Goal: Task Accomplishment & Management: Use online tool/utility

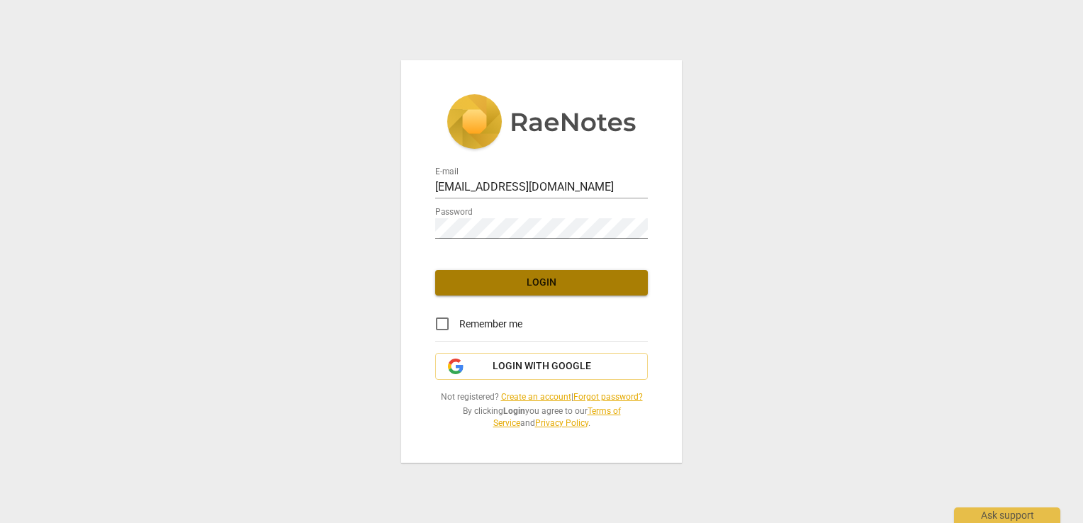
click at [550, 271] on button "Login" at bounding box center [541, 283] width 213 height 26
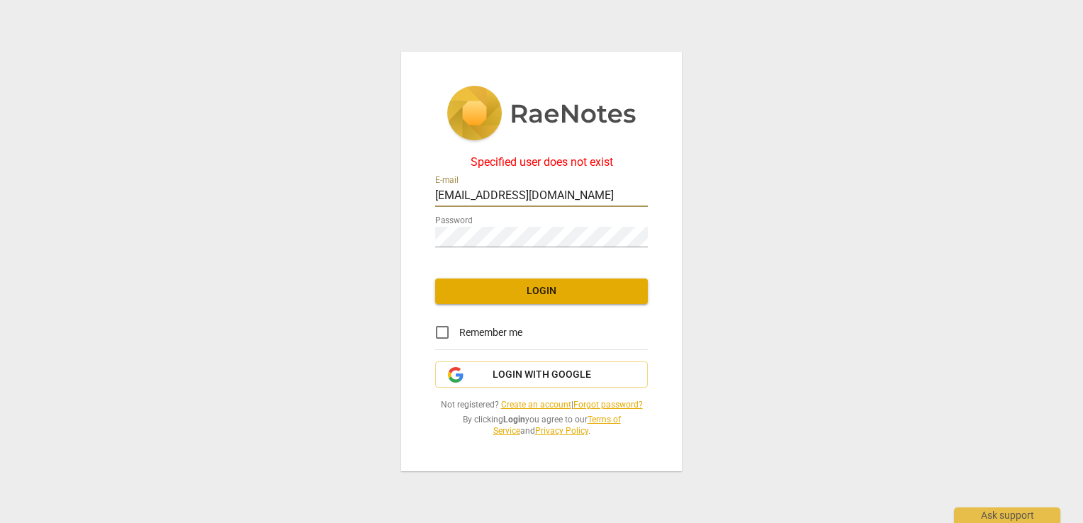
drag, startPoint x: 634, startPoint y: 194, endPoint x: 362, endPoint y: 176, distance: 272.9
click at [362, 176] on div "Specified user does not exist E-mail [EMAIL_ADDRESS][DOMAIN_NAME] Password Logi…" at bounding box center [541, 261] width 1083 height 523
click at [391, 193] on div "Specified user does not exist E-mail [EMAIL_ADDRESS][DOMAIN_NAME] Password Logi…" at bounding box center [541, 261] width 1083 height 523
drag, startPoint x: 624, startPoint y: 191, endPoint x: 250, endPoint y: 194, distance: 373.7
click at [251, 194] on div "Specified user does not exist E-mail [EMAIL_ADDRESS][DOMAIN_NAME] Password Logi…" at bounding box center [541, 261] width 1083 height 523
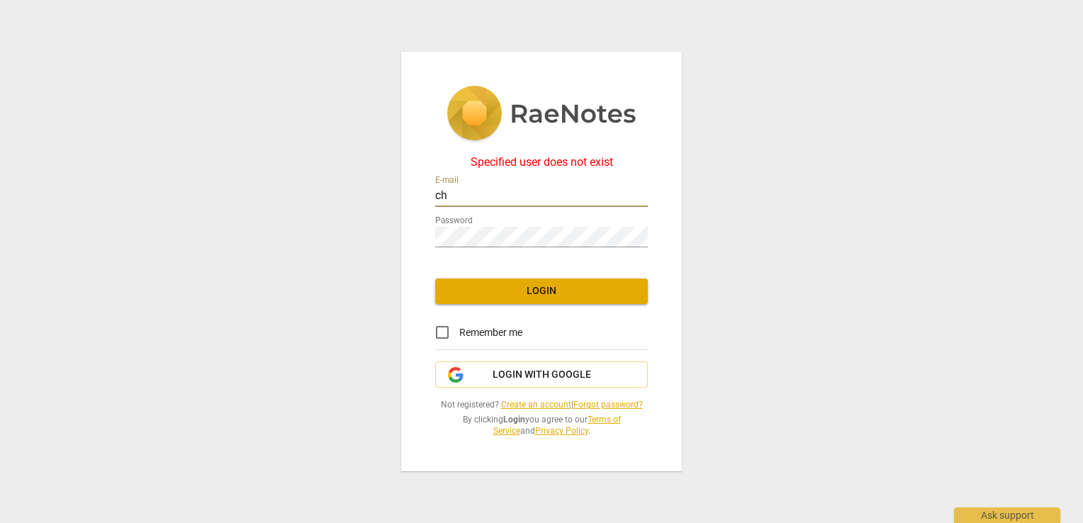
type input "[EMAIL_ADDRESS][DOMAIN_NAME]"
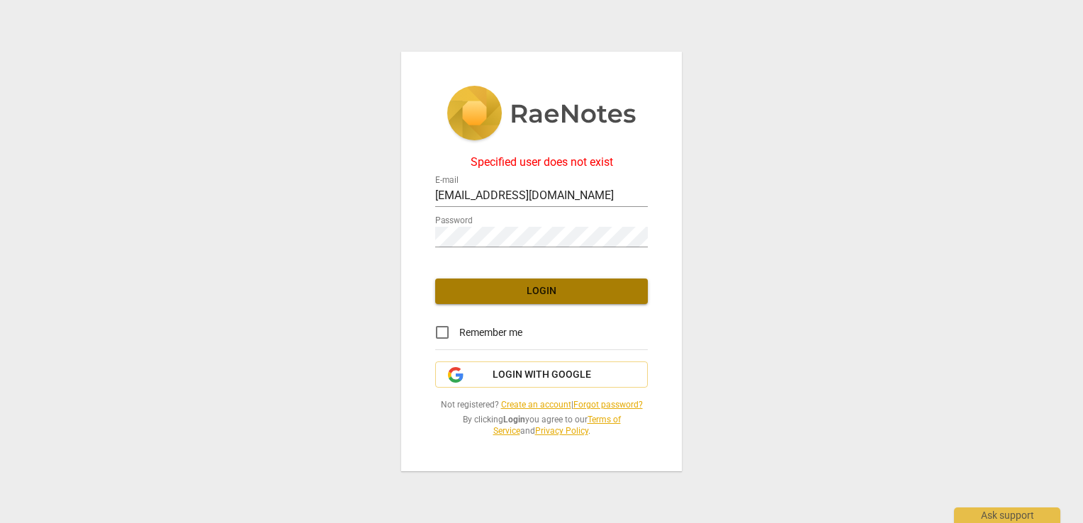
click at [550, 291] on span "Login" at bounding box center [542, 291] width 190 height 14
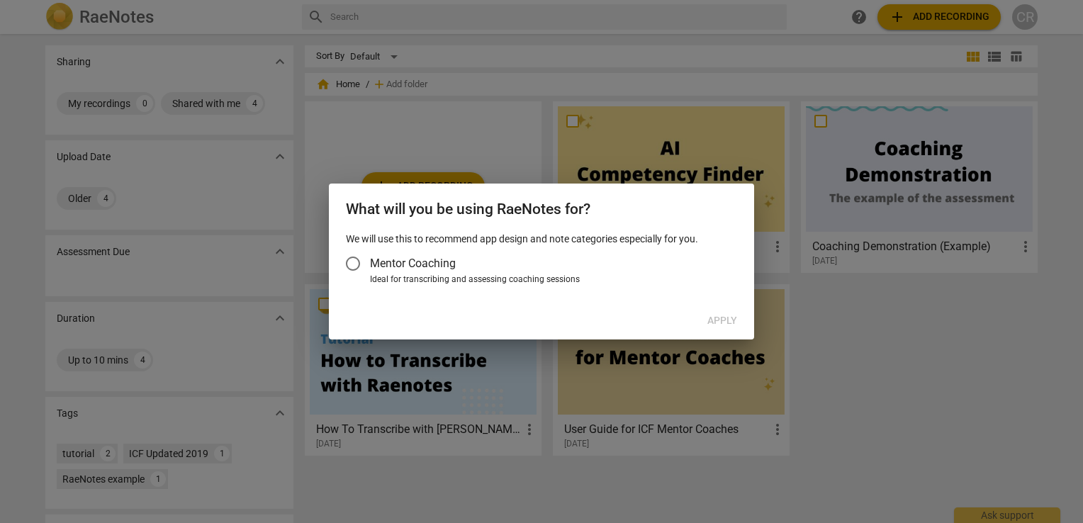
click at [355, 260] on input "Mentor Coaching" at bounding box center [353, 264] width 34 height 34
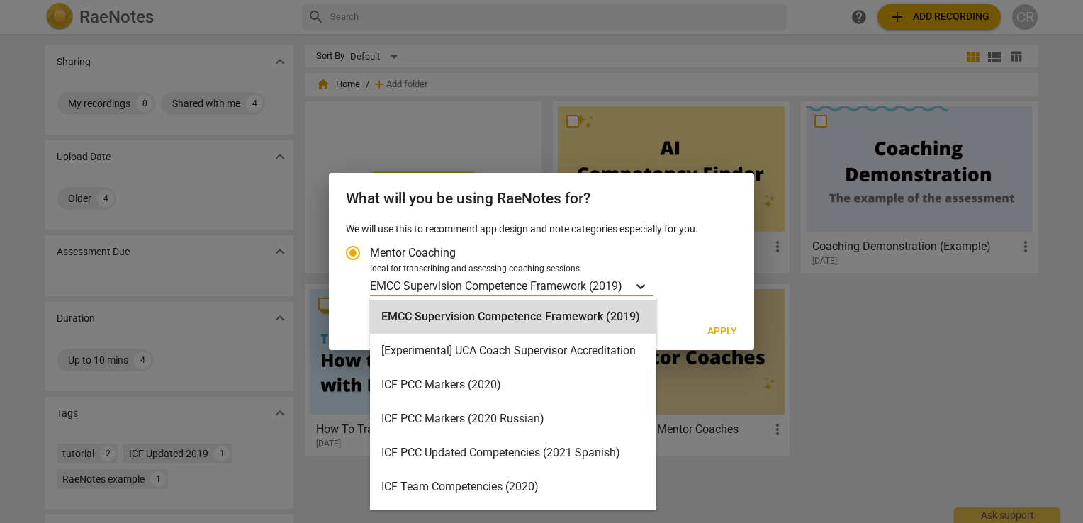
click at [645, 285] on icon "Account type" at bounding box center [641, 286] width 9 height 5
click at [0, 0] on input "Ideal for transcribing and assessing coaching sessions 15 results available. Us…" at bounding box center [0, 0] width 0 height 0
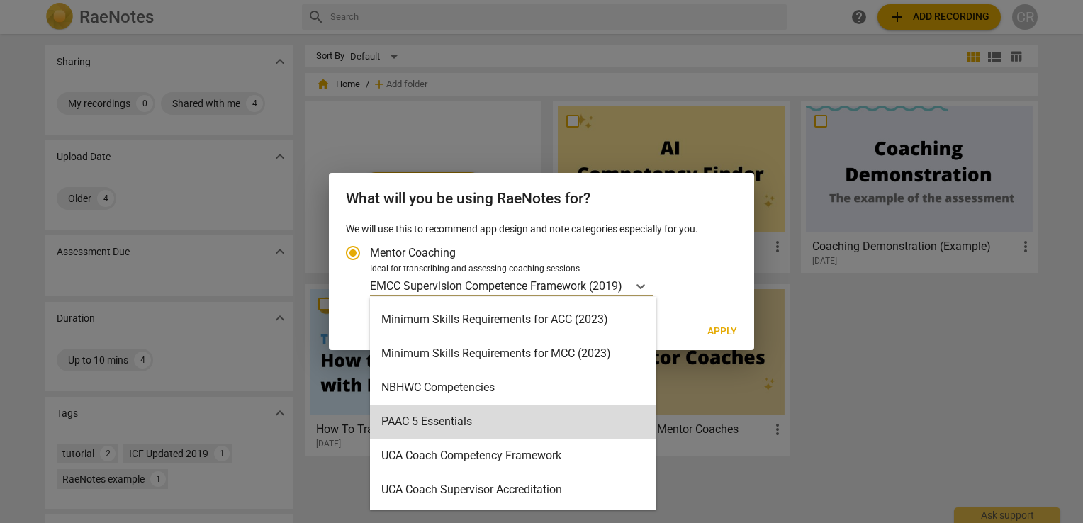
scroll to position [233, 0]
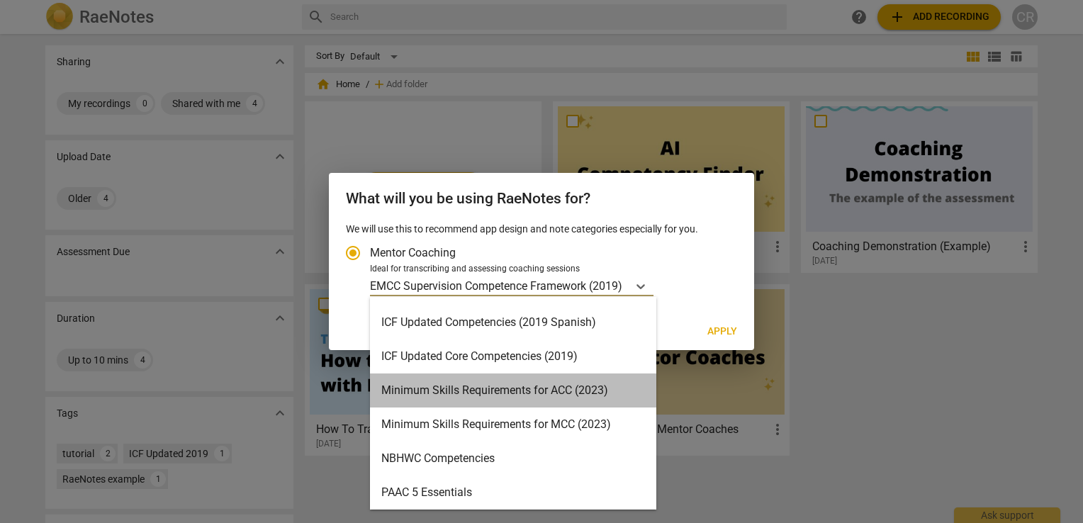
click at [611, 396] on div "Minimum Skills Requirements for ACC (2023)" at bounding box center [513, 391] width 286 height 34
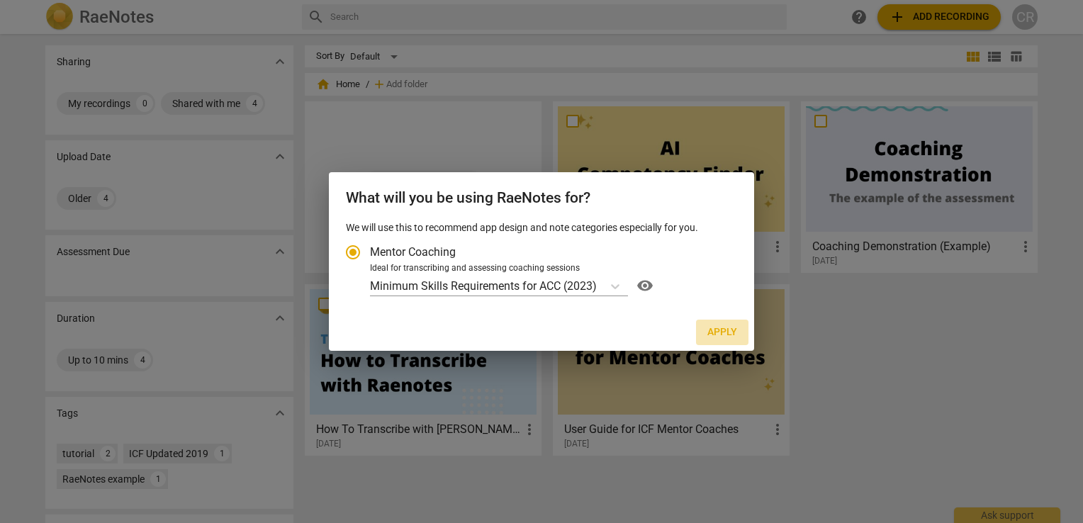
click at [732, 335] on span "Apply" at bounding box center [723, 332] width 30 height 14
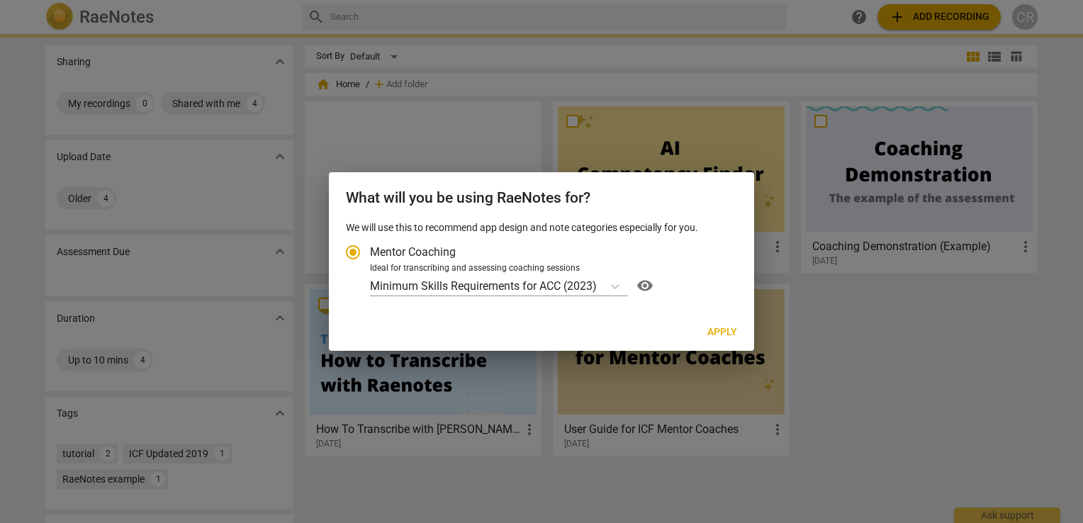
radio input "false"
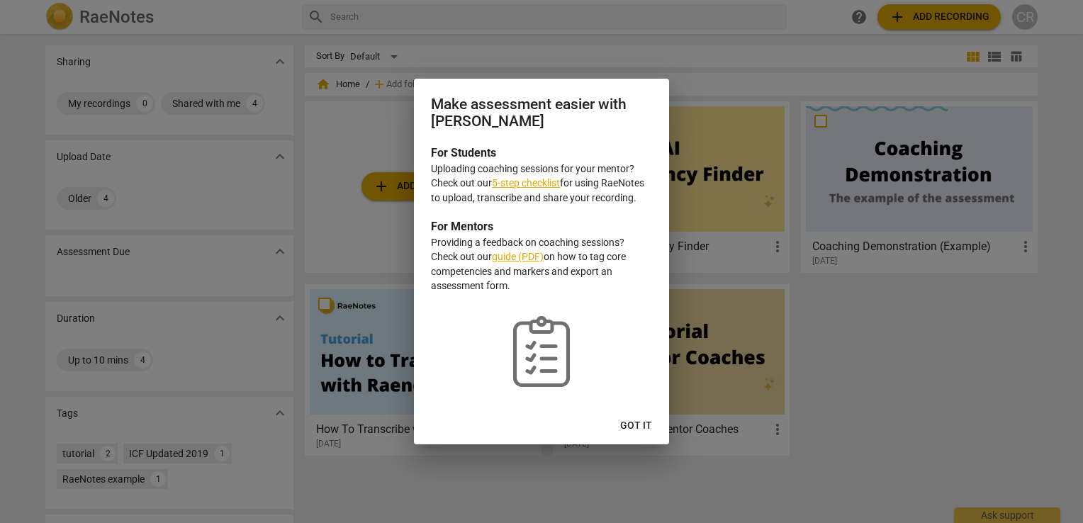
click at [546, 177] on link "5-step checklist" at bounding box center [526, 182] width 68 height 11
click at [649, 419] on span "Got it" at bounding box center [636, 426] width 32 height 14
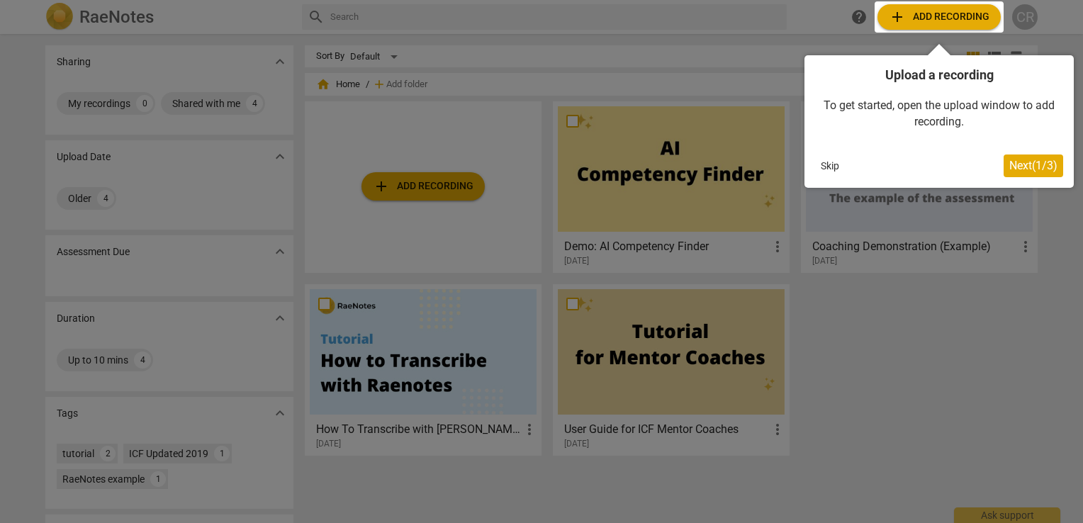
click at [966, 30] on div at bounding box center [939, 16] width 129 height 31
click at [922, 16] on div at bounding box center [939, 16] width 129 height 31
click at [1030, 162] on span "Next ( 1 / 3 )" at bounding box center [1034, 165] width 48 height 13
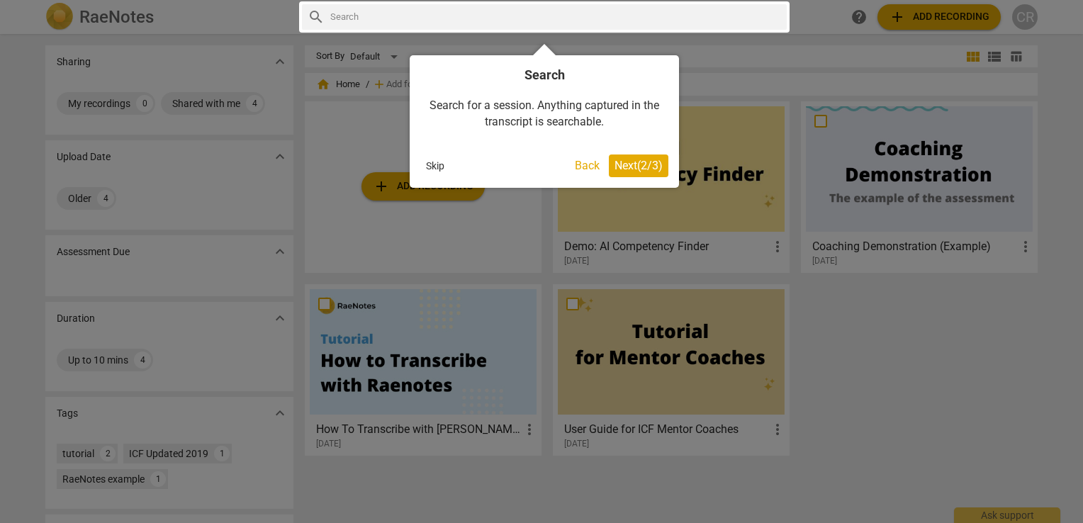
click at [656, 169] on span "Next ( 2 / 3 )" at bounding box center [639, 165] width 48 height 13
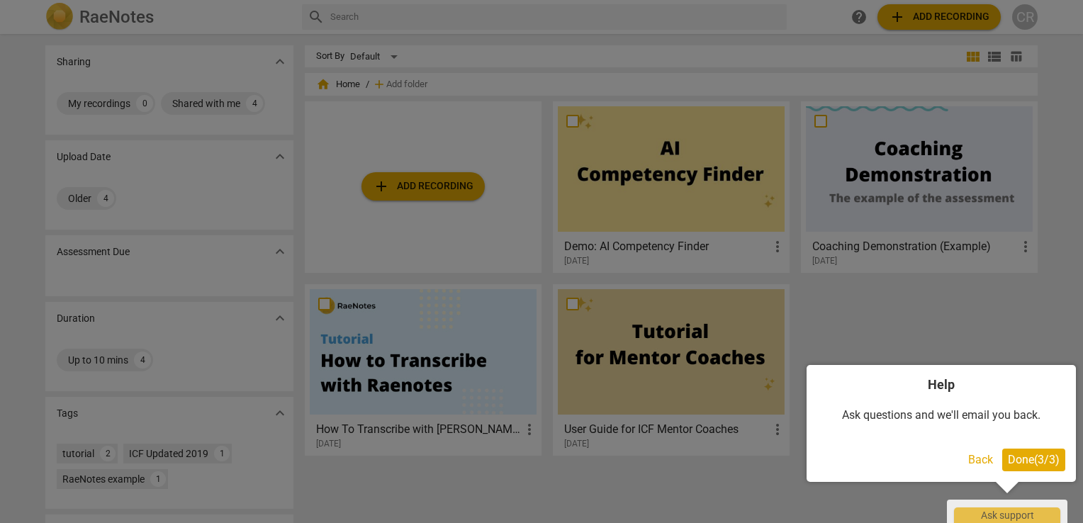
click at [1049, 464] on span "Done ( 3 / 3 )" at bounding box center [1034, 459] width 52 height 13
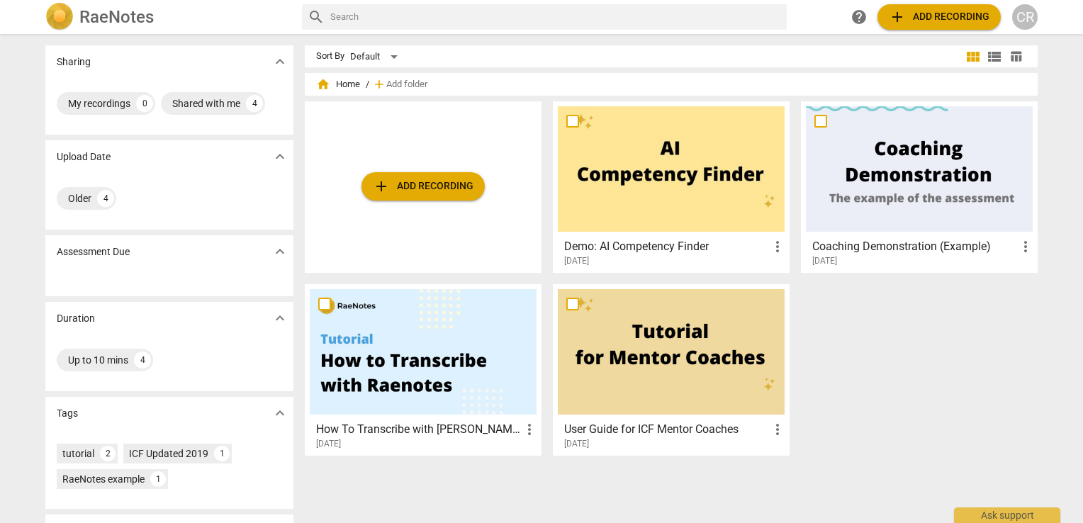
click at [922, 24] on span "add Add recording" at bounding box center [939, 17] width 101 height 17
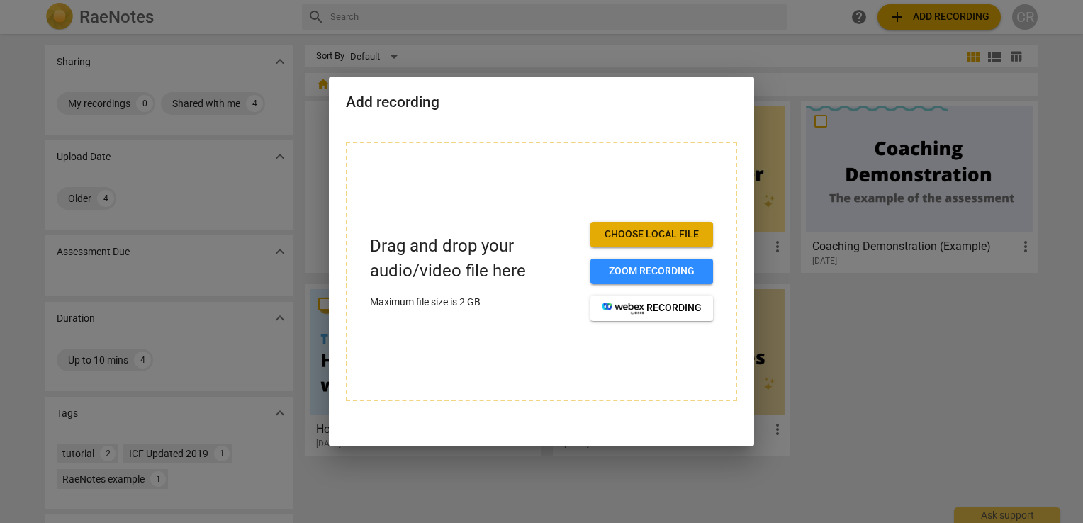
click at [692, 242] on button "Choose local file" at bounding box center [652, 235] width 123 height 26
click at [681, 235] on span "Choose local file" at bounding box center [652, 235] width 100 height 14
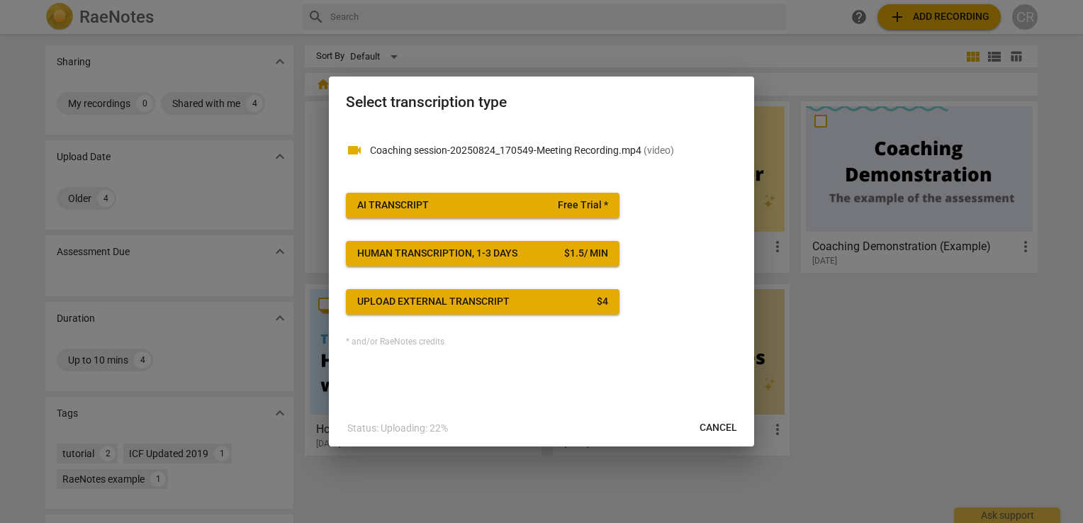
click at [506, 211] on span "AI Transcript Free Trial *" at bounding box center [482, 206] width 251 height 14
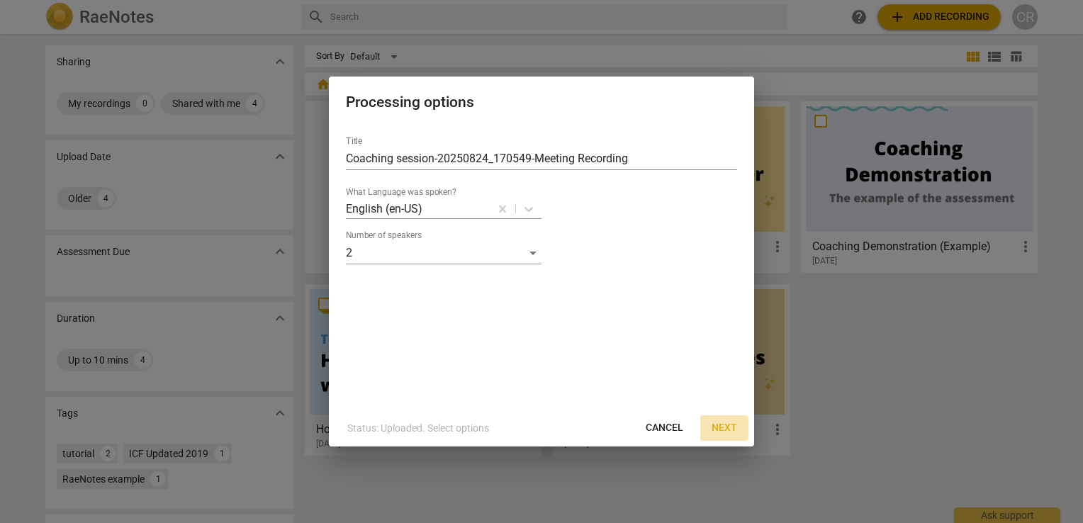
click at [720, 425] on span "Next" at bounding box center [725, 428] width 26 height 14
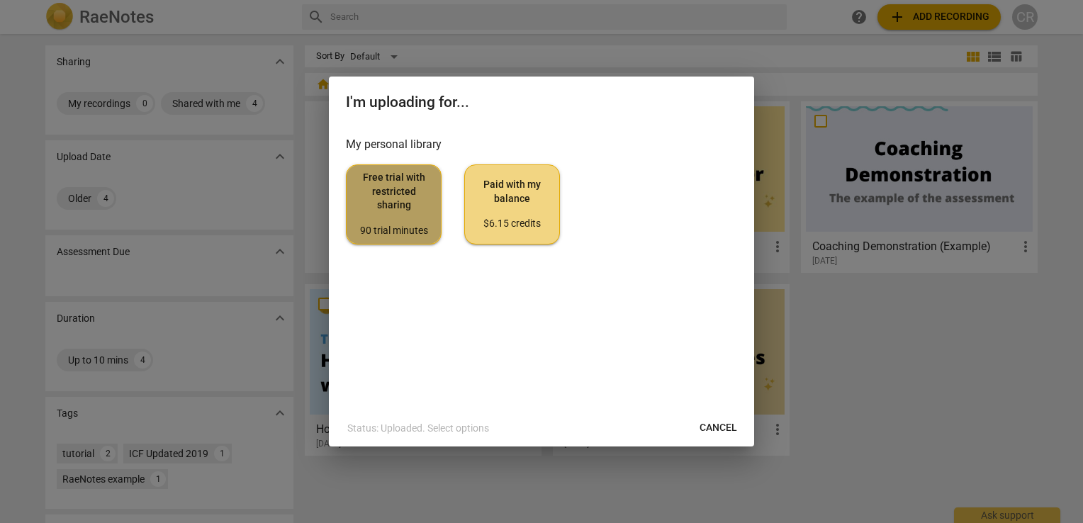
click at [392, 211] on span "Free trial with restricted sharing 90 trial minutes" at bounding box center [394, 204] width 72 height 67
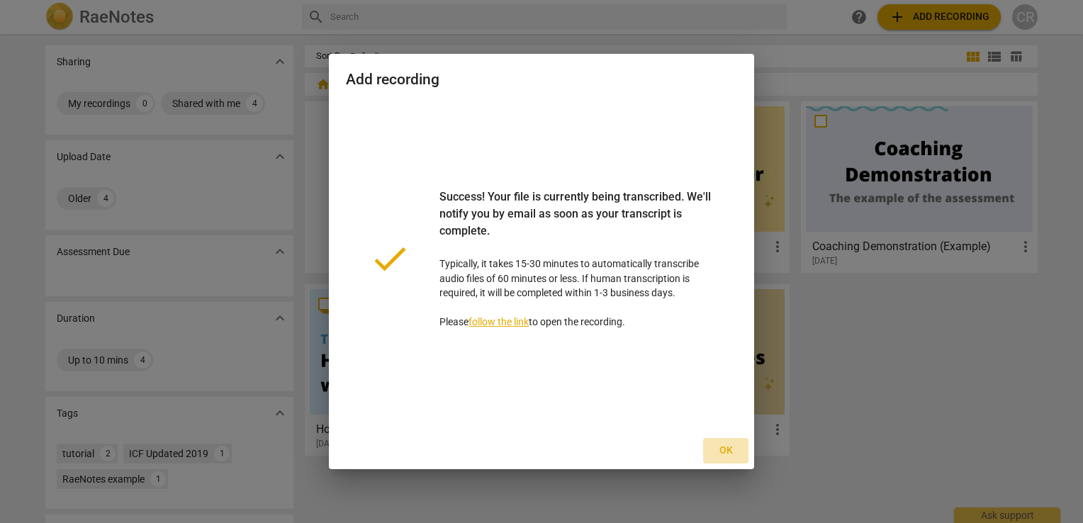
click at [732, 452] on span "Ok" at bounding box center [726, 451] width 23 height 14
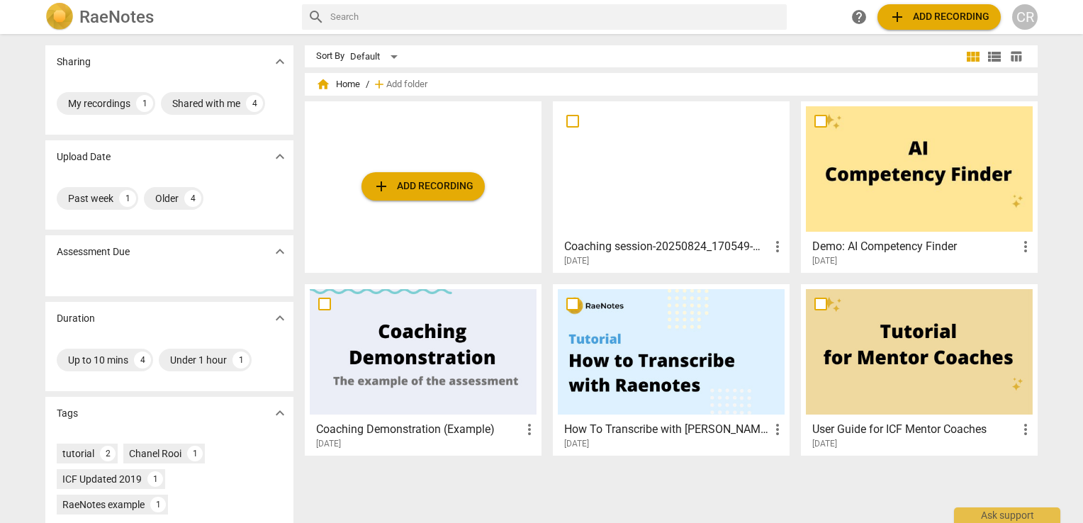
scroll to position [0, 0]
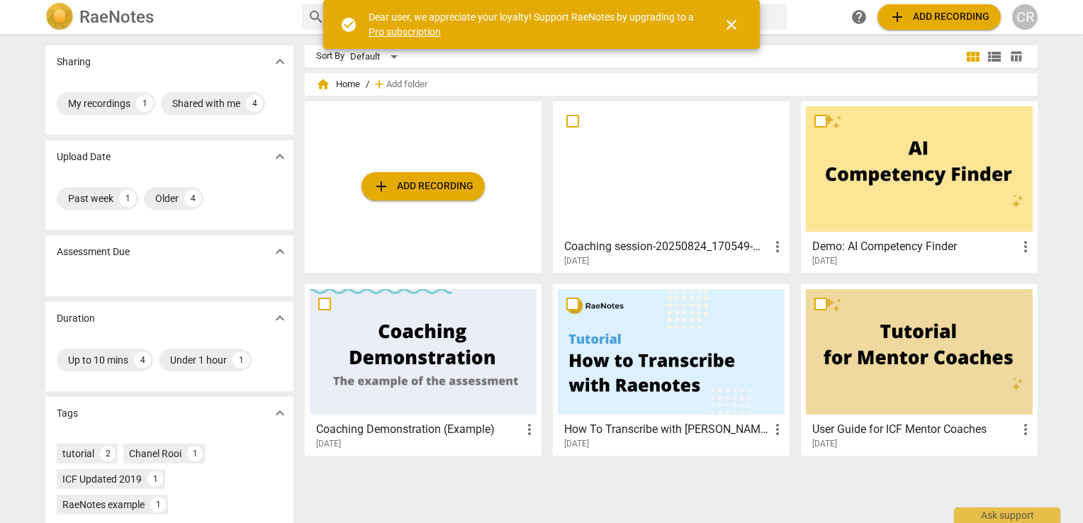
click at [269, 250] on span "expand_more" at bounding box center [279, 251] width 21 height 17
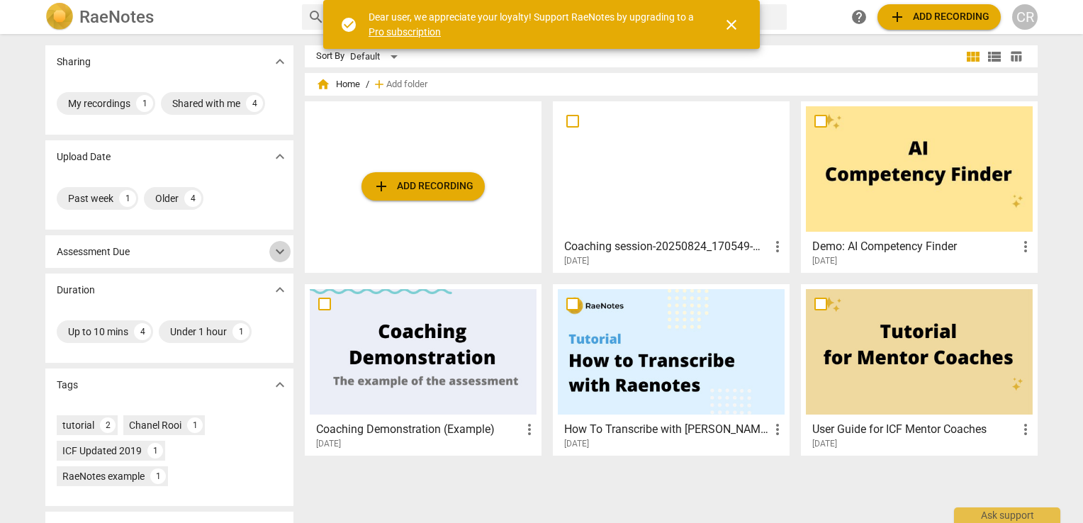
click at [269, 250] on span "expand_more" at bounding box center [279, 251] width 21 height 17
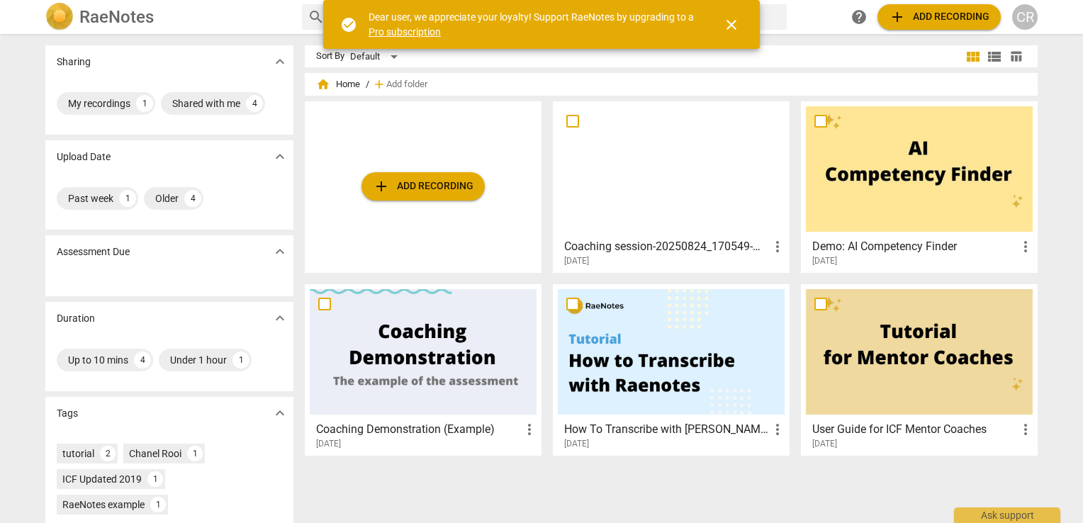
click at [639, 207] on div at bounding box center [671, 169] width 227 height 126
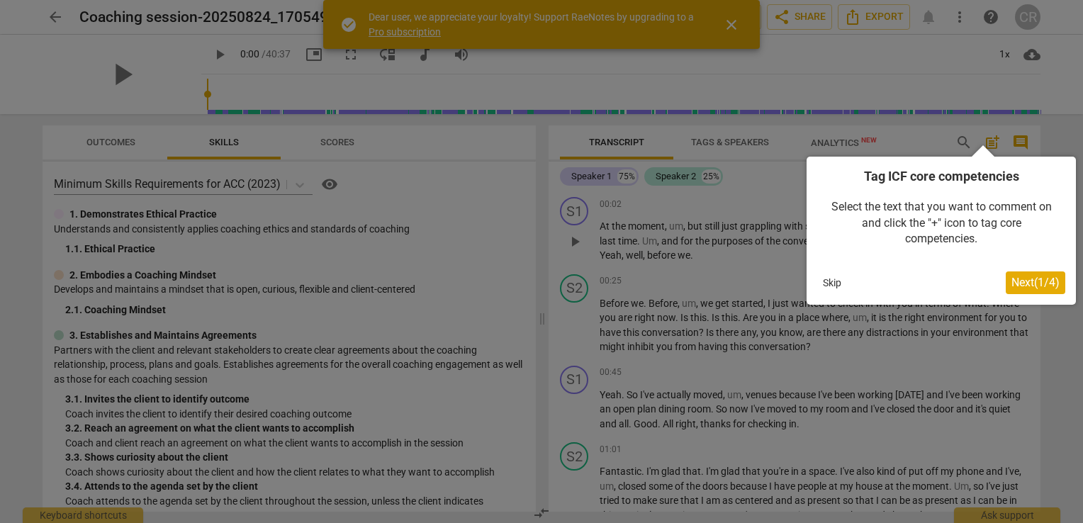
click at [1038, 289] on span "Next ( 1 / 4 )" at bounding box center [1036, 282] width 48 height 13
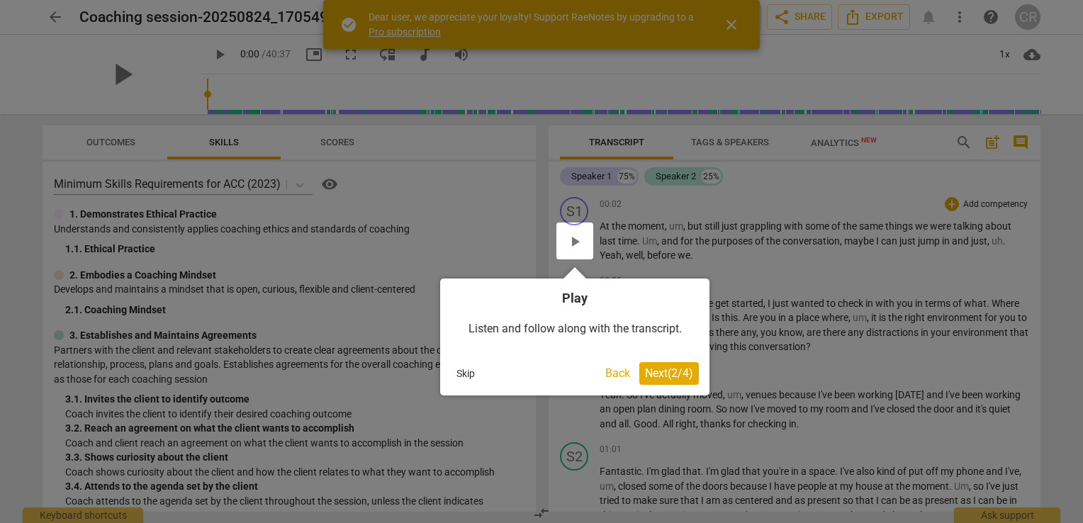
click at [652, 372] on span "Next ( 2 / 4 )" at bounding box center [669, 373] width 48 height 13
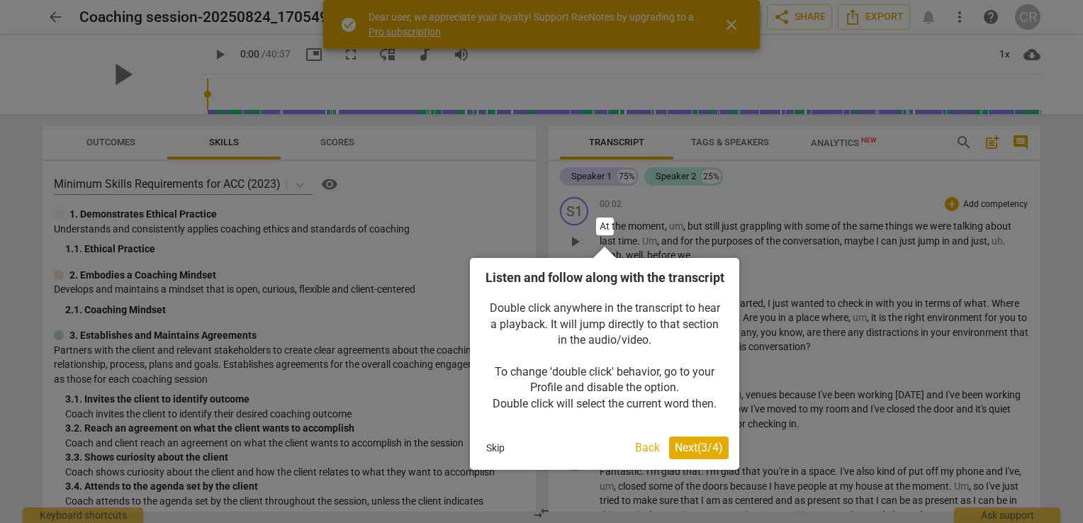
click at [696, 455] on span "Next ( 3 / 4 )" at bounding box center [699, 447] width 48 height 13
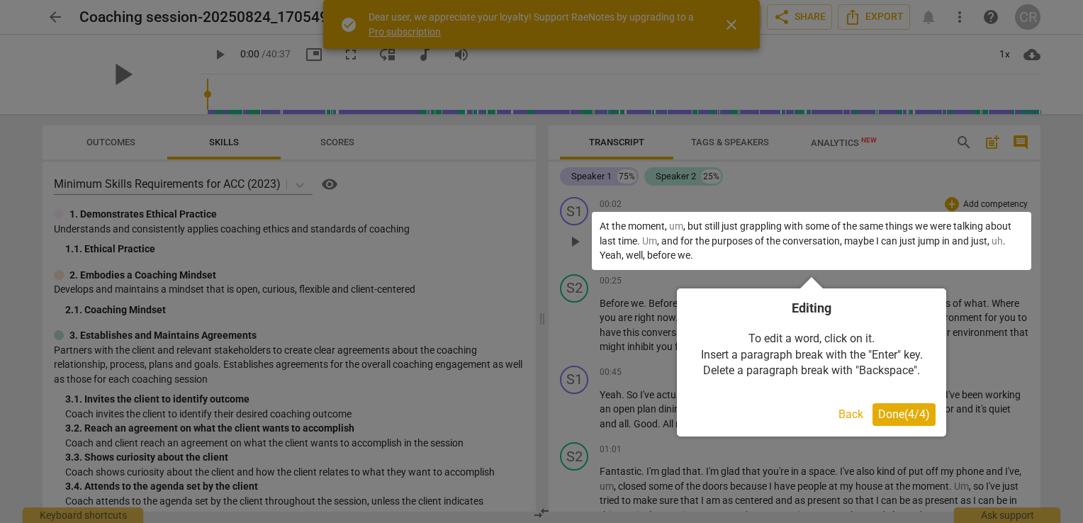
click at [895, 413] on span "Done ( 4 / 4 )" at bounding box center [905, 414] width 52 height 13
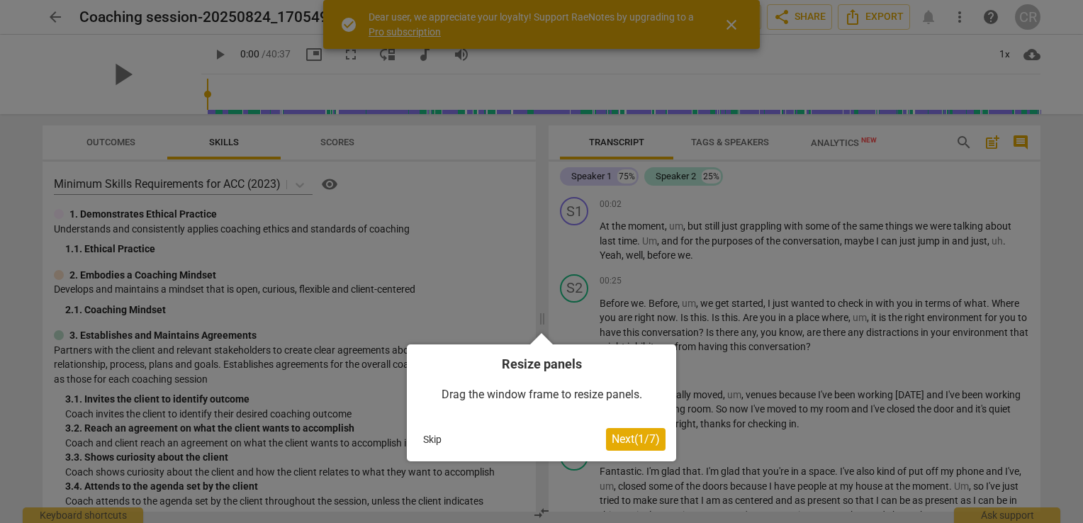
click at [632, 441] on span "Next ( 1 / 7 )" at bounding box center [636, 439] width 48 height 13
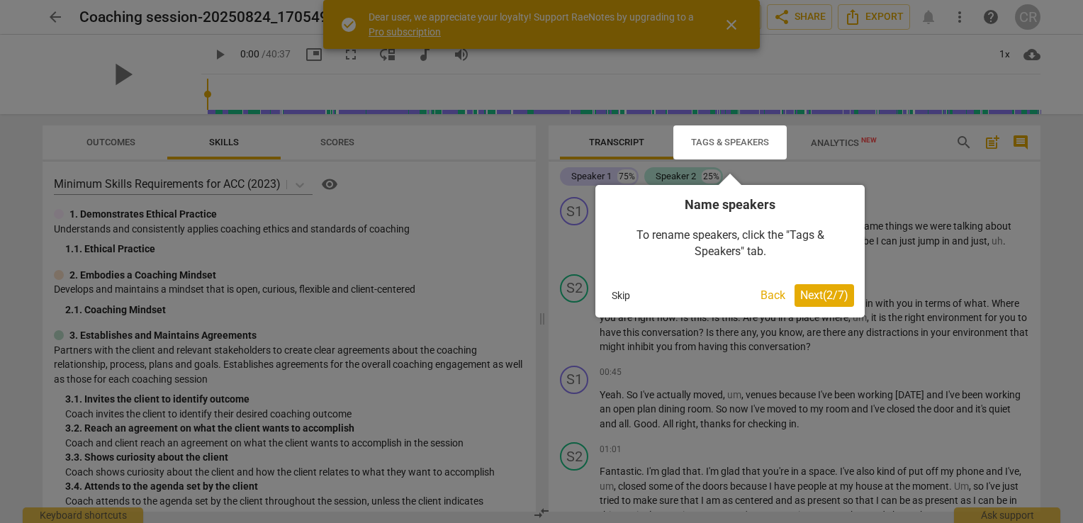
click at [809, 296] on span "Next ( 2 / 7 )" at bounding box center [825, 295] width 48 height 13
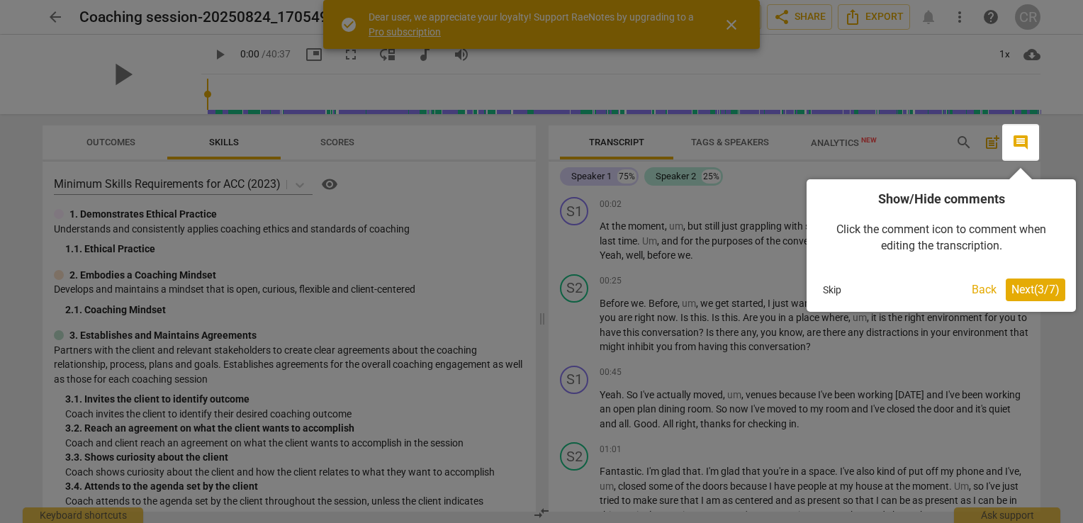
click at [1032, 293] on span "Next ( 3 / 7 )" at bounding box center [1036, 289] width 48 height 13
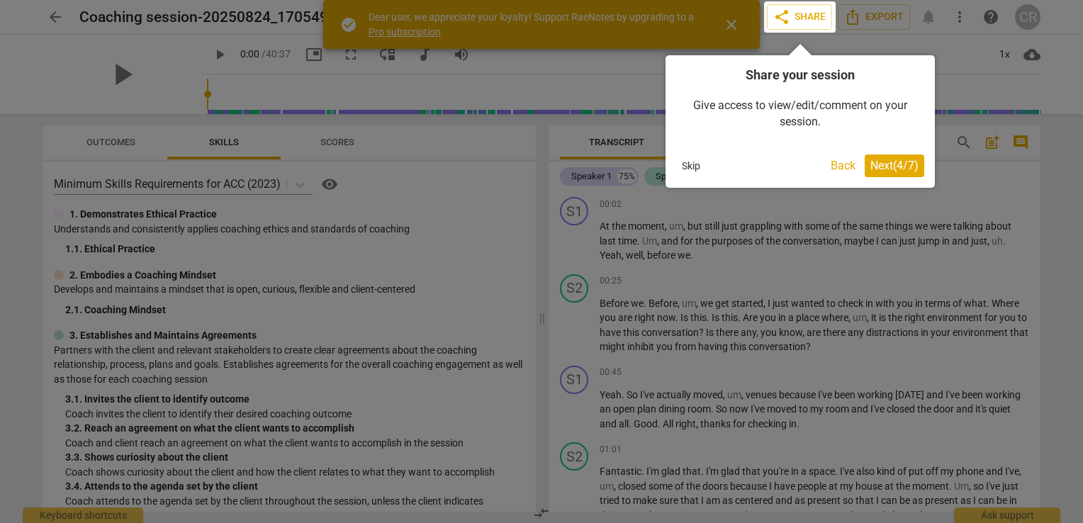
click at [917, 171] on span "Next ( 4 / 7 )" at bounding box center [895, 165] width 48 height 13
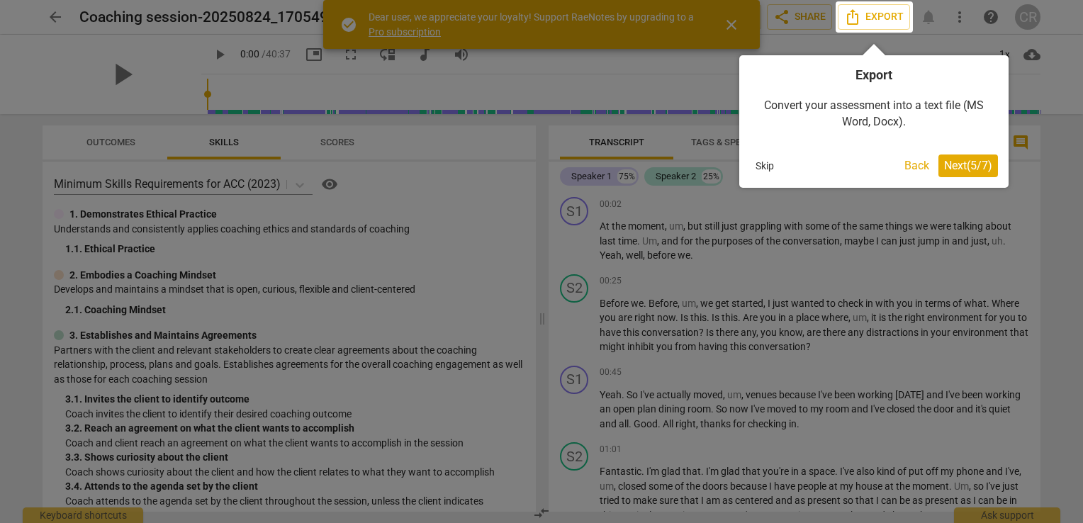
click at [961, 173] on button "Next ( 5 / 7 )" at bounding box center [969, 166] width 60 height 23
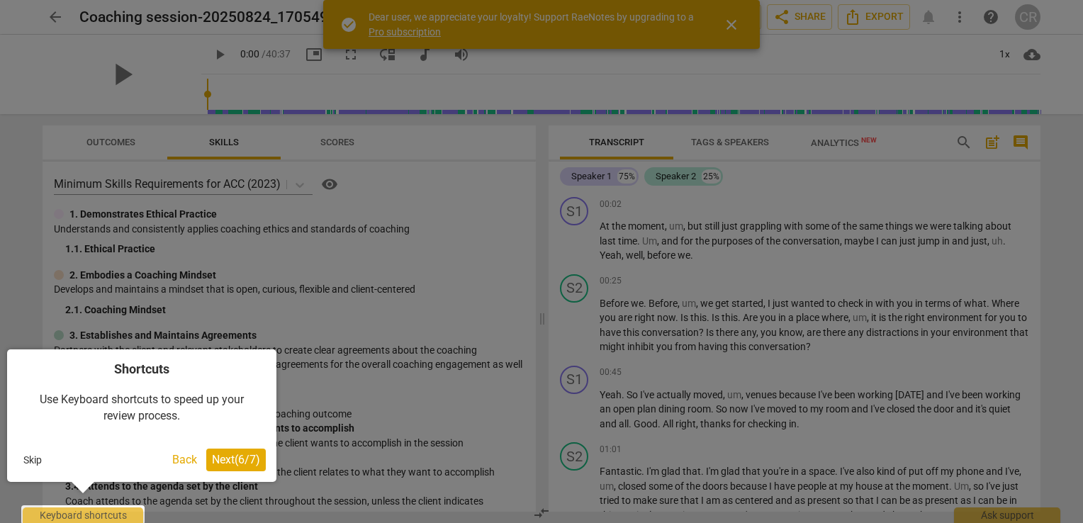
click at [235, 462] on span "Next ( 6 / 7 )" at bounding box center [236, 459] width 48 height 13
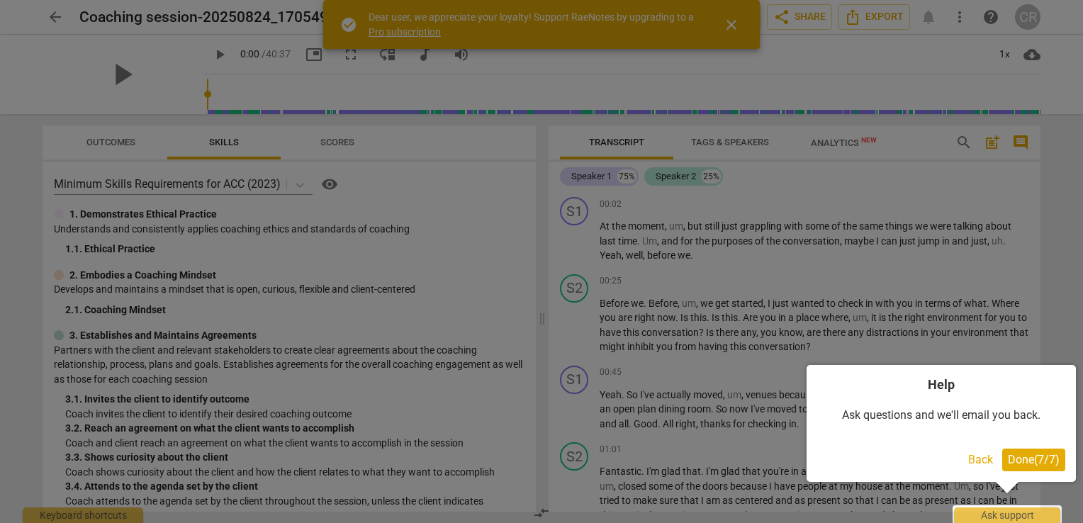
click at [1051, 460] on span "Done ( 7 / 7 )" at bounding box center [1034, 459] width 52 height 13
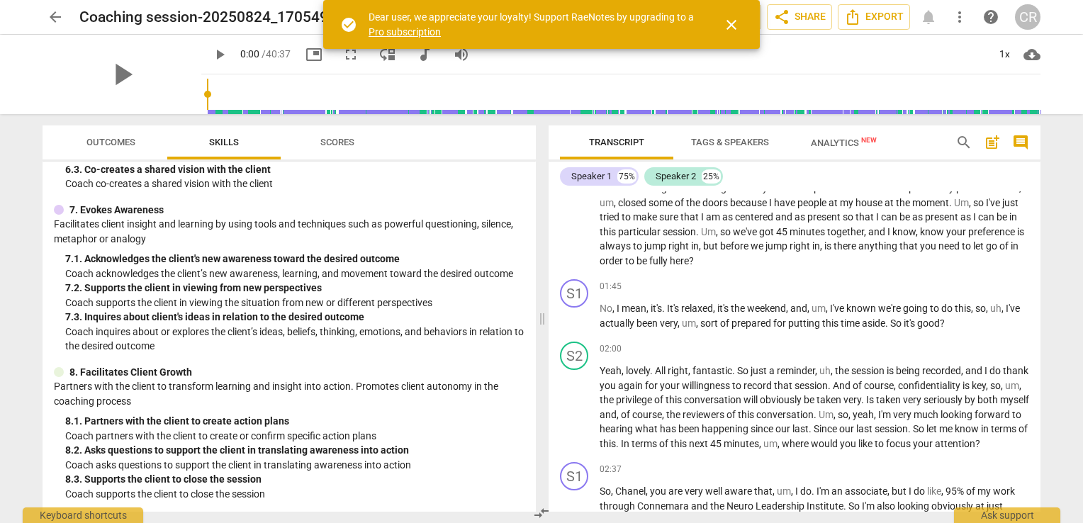
scroll to position [355, 0]
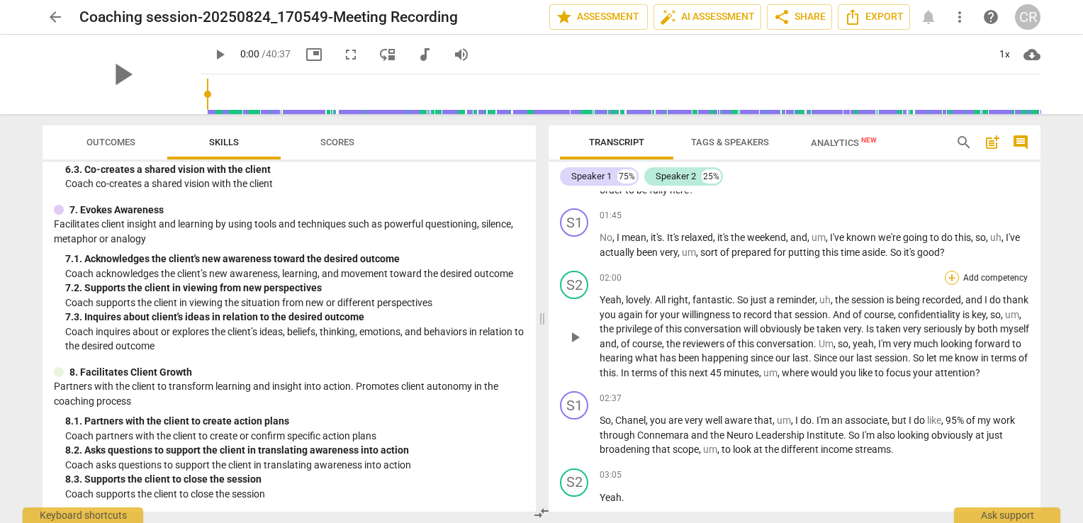
click at [954, 277] on div "+" at bounding box center [952, 278] width 14 height 14
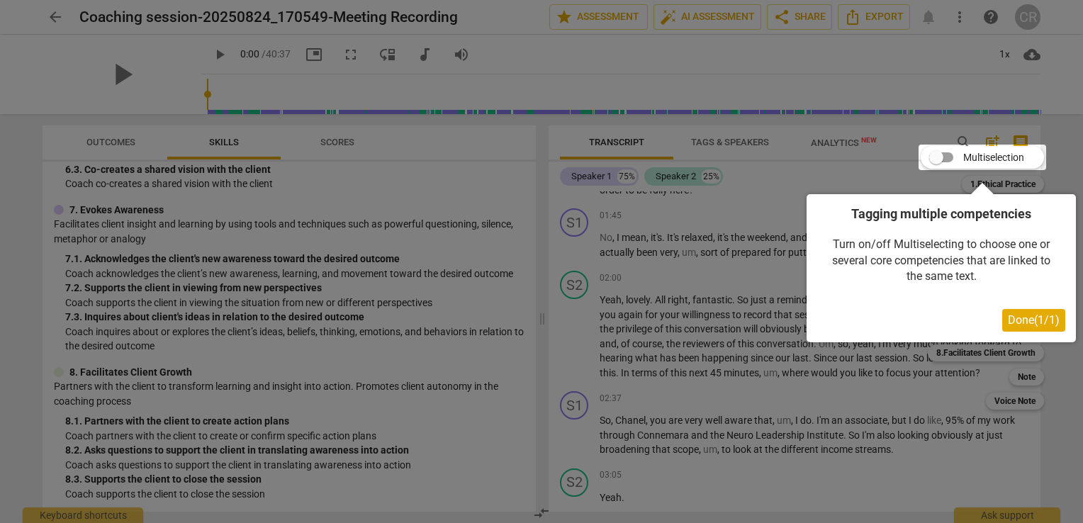
click at [659, 407] on div at bounding box center [541, 261] width 1083 height 523
click at [1044, 329] on button "Done ( 1 / 1 )" at bounding box center [1034, 320] width 63 height 23
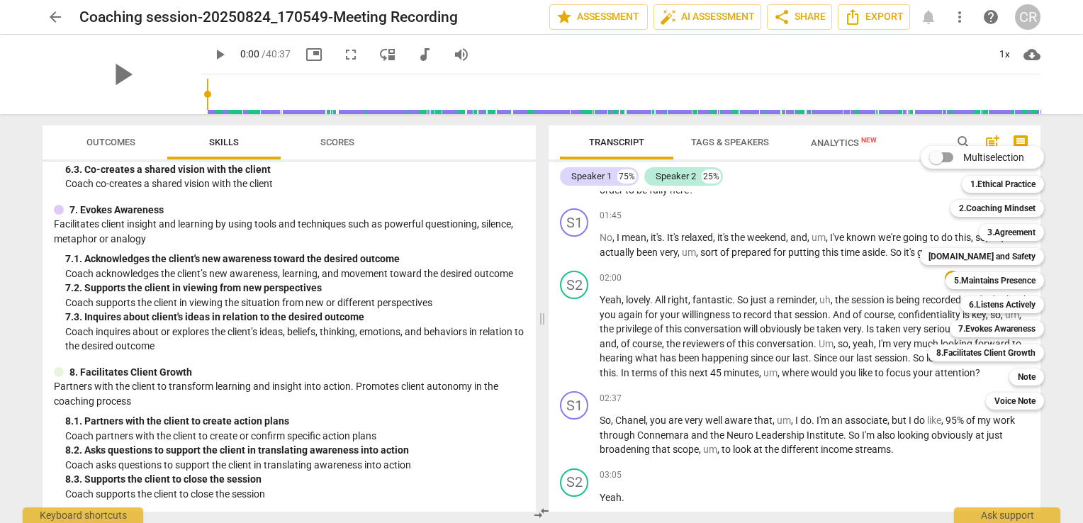
click at [442, 352] on div at bounding box center [541, 261] width 1083 height 523
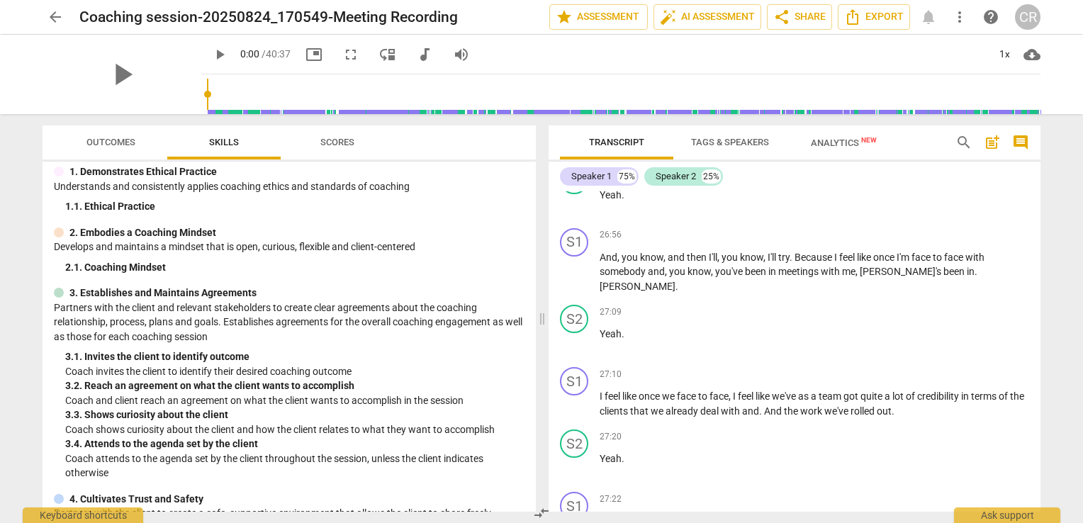
scroll to position [0, 0]
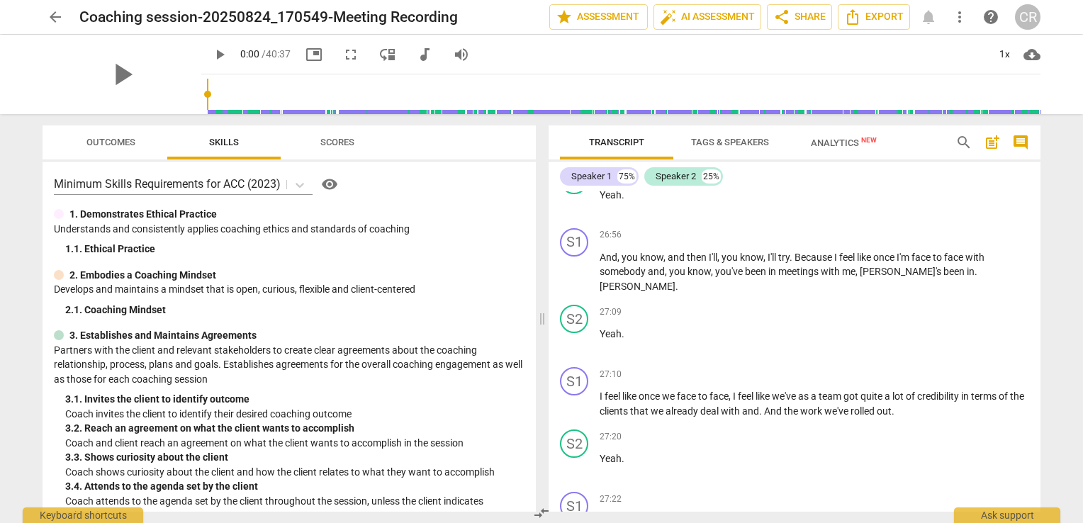
click at [342, 148] on span "Scores" at bounding box center [337, 142] width 68 height 19
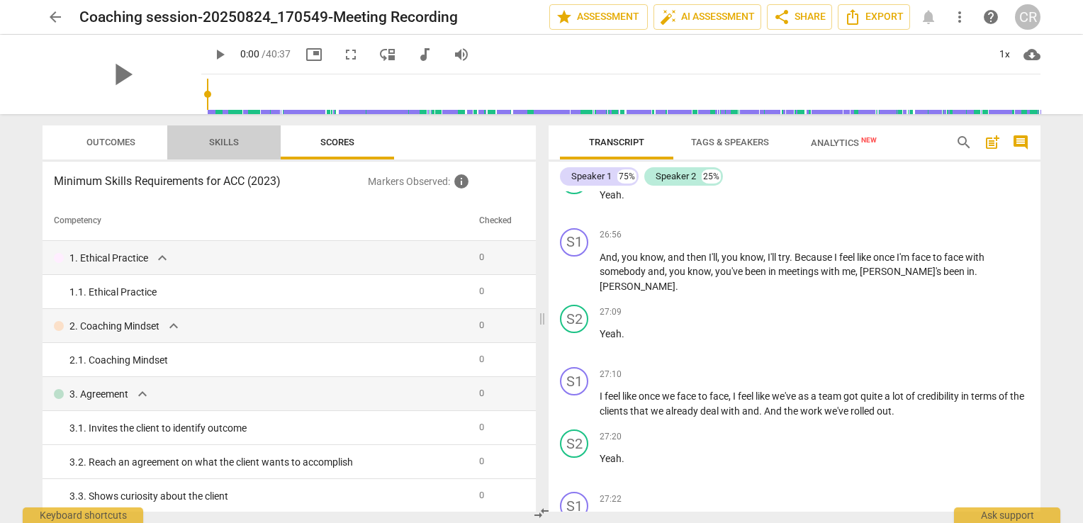
click at [215, 150] on span "Skills" at bounding box center [224, 142] width 64 height 19
